Goal: Task Accomplishment & Management: Use online tool/utility

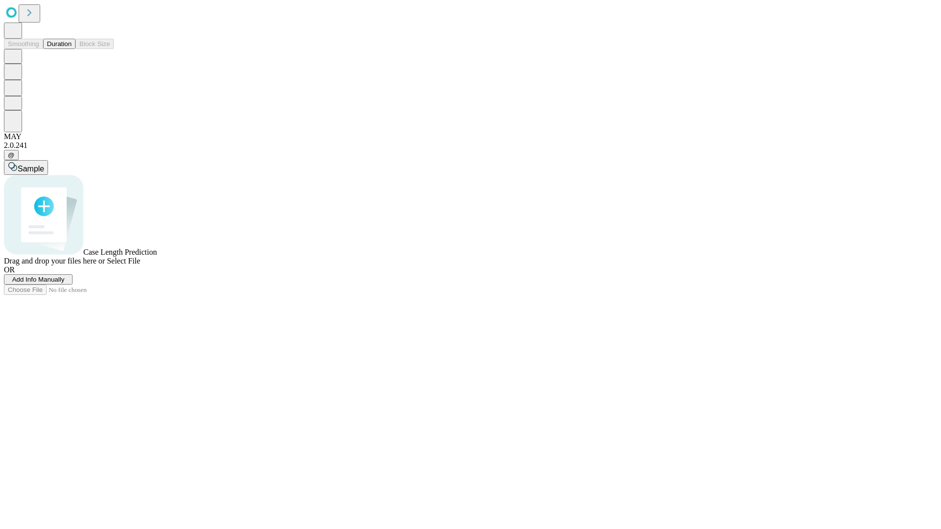
click at [72, 49] on button "Duration" at bounding box center [59, 44] width 32 height 10
click at [65, 283] on span "Add Info Manually" at bounding box center [38, 279] width 52 height 7
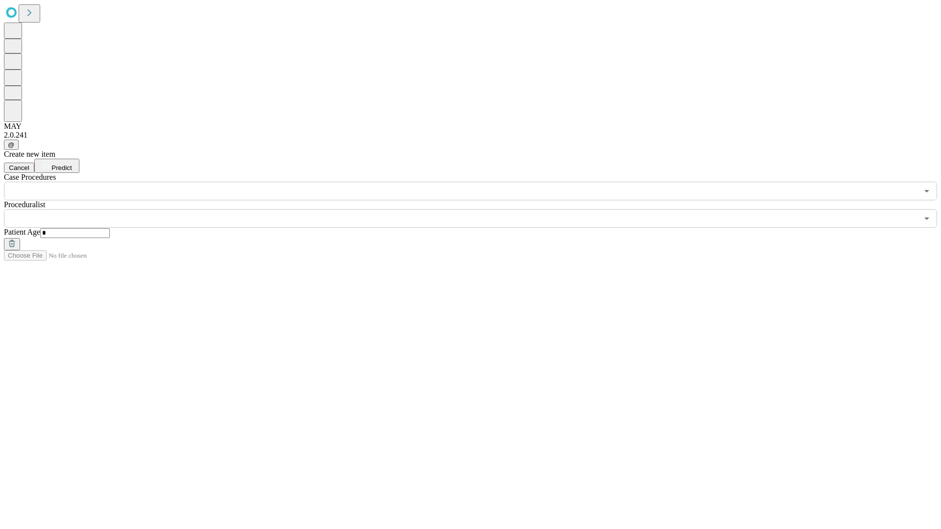
type input "*"
click at [477, 209] on input "text" at bounding box center [461, 218] width 914 height 19
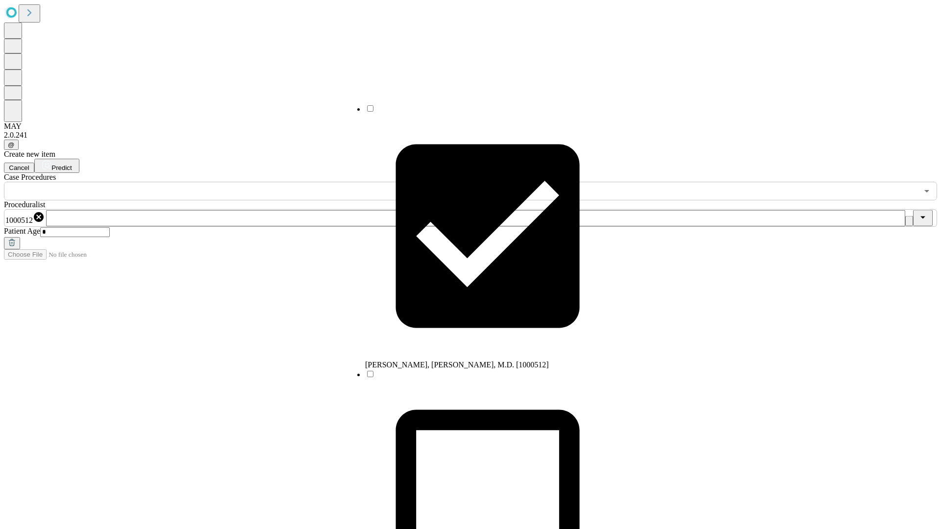
click at [206, 182] on input "text" at bounding box center [461, 191] width 914 height 19
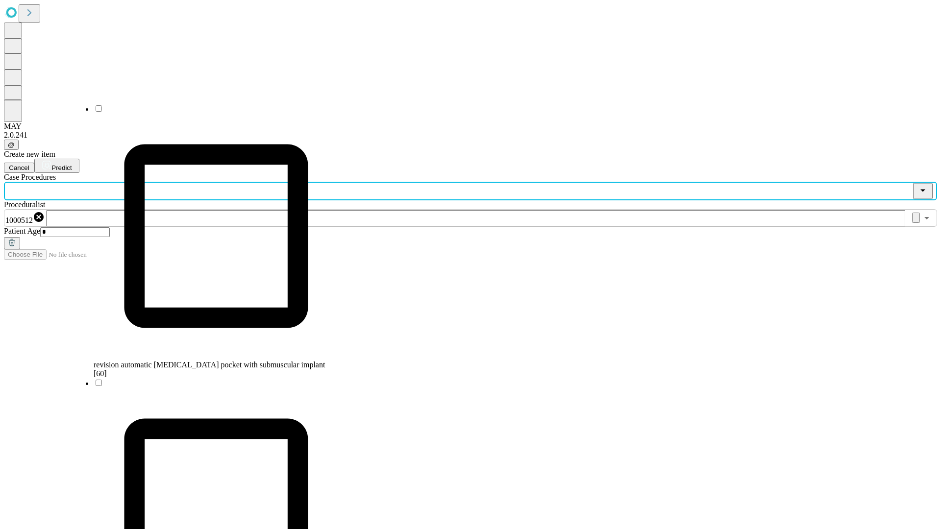
click at [206, 361] on span "revision automatic [MEDICAL_DATA] pocket with submuscular implant [60]" at bounding box center [209, 369] width 231 height 17
